Goal: Task Accomplishment & Management: Manage account settings

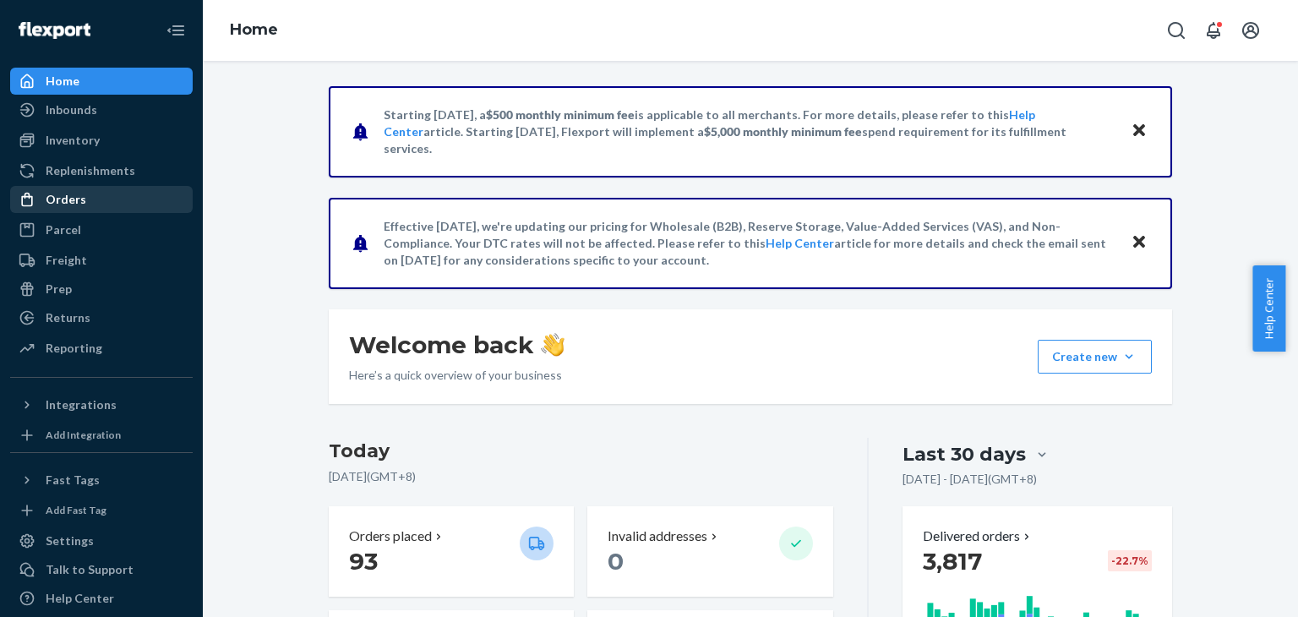
click at [59, 198] on div "Orders" at bounding box center [66, 199] width 41 height 17
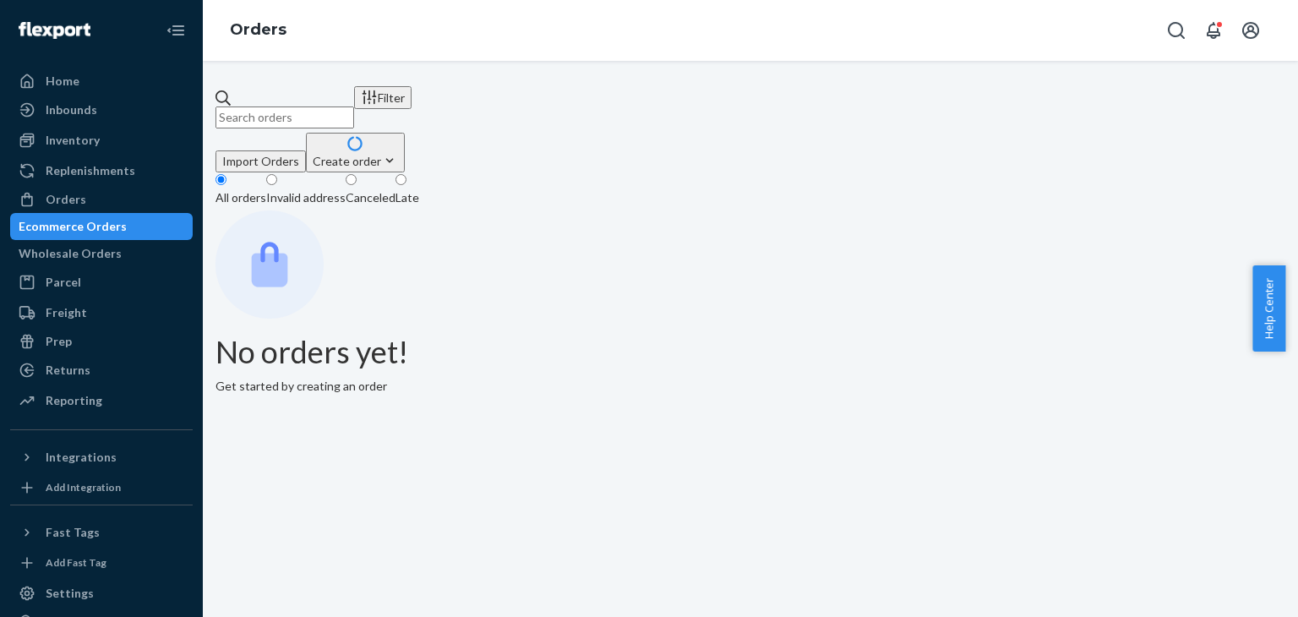
click at [273, 106] on input "text" at bounding box center [284, 117] width 139 height 22
paste input "[EMAIL_ADDRESS][DOMAIN_NAME]"
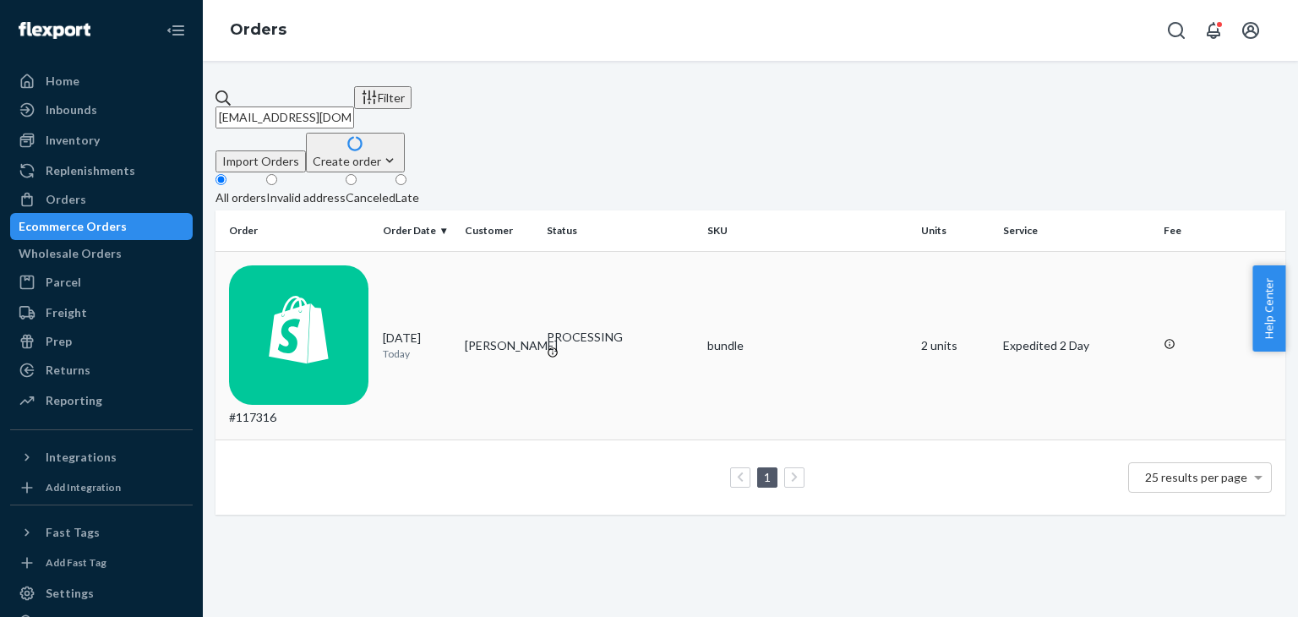
type input "[EMAIL_ADDRESS][DOMAIN_NAME]"
click at [376, 259] on td "#117316" at bounding box center [295, 345] width 161 height 189
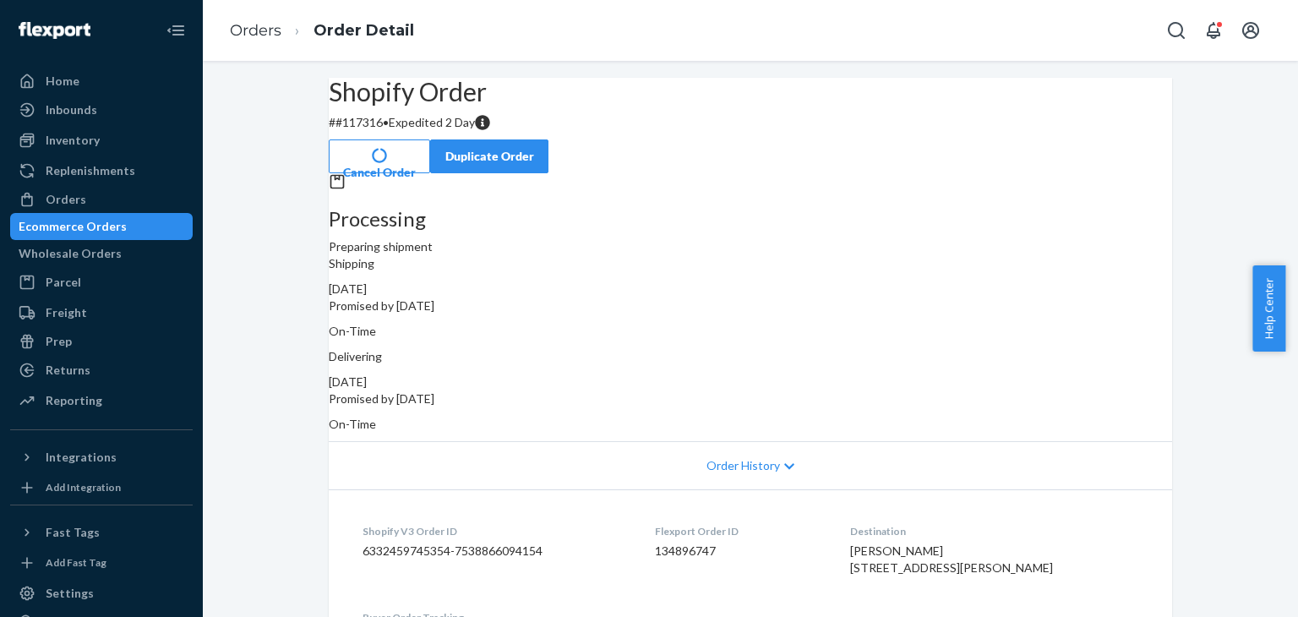
click at [430, 139] on button "Cancel Order" at bounding box center [379, 156] width 101 height 34
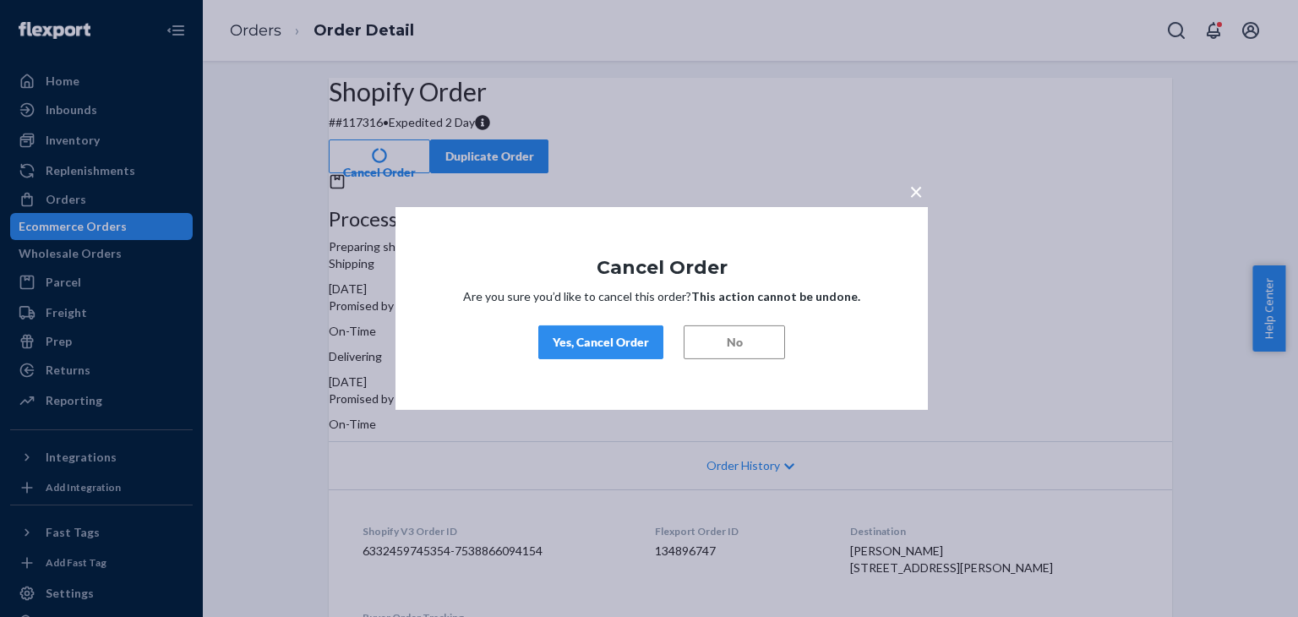
click at [600, 339] on div "Yes, Cancel Order" at bounding box center [601, 342] width 96 height 17
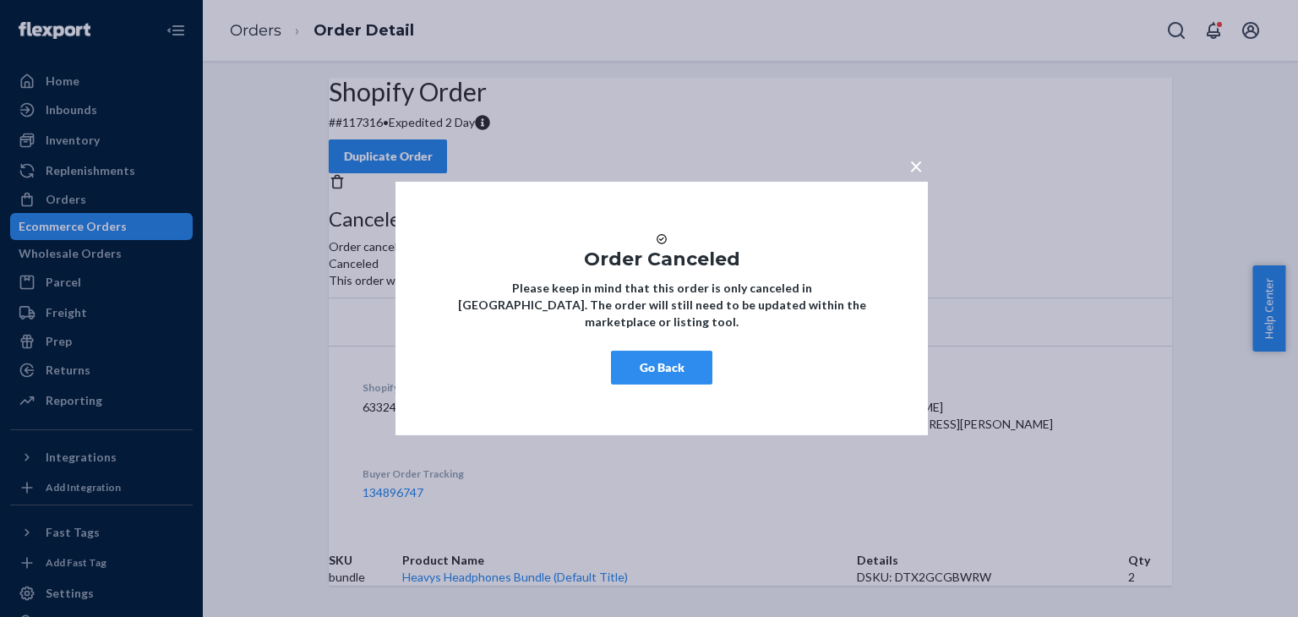
click at [660, 395] on div "× Order Canceled Please keep in mind that this order is only canceled in [GEOGR…" at bounding box center [661, 308] width 532 height 253
click at [659, 384] on button "Go Back" at bounding box center [661, 368] width 101 height 34
